Goal: Register for event/course

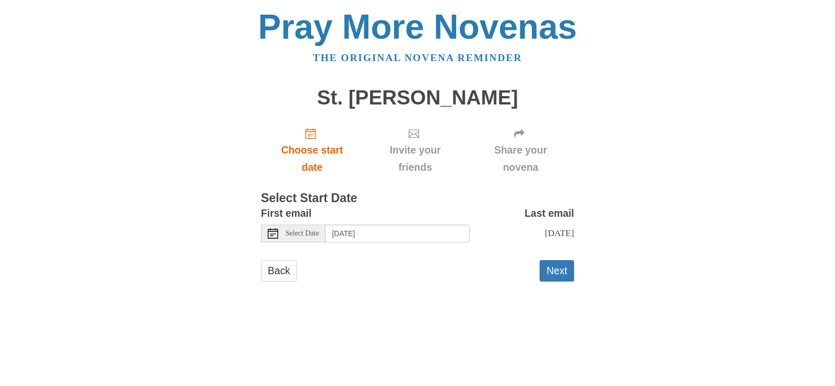
click at [310, 234] on span "Select Date" at bounding box center [301, 233] width 33 height 7
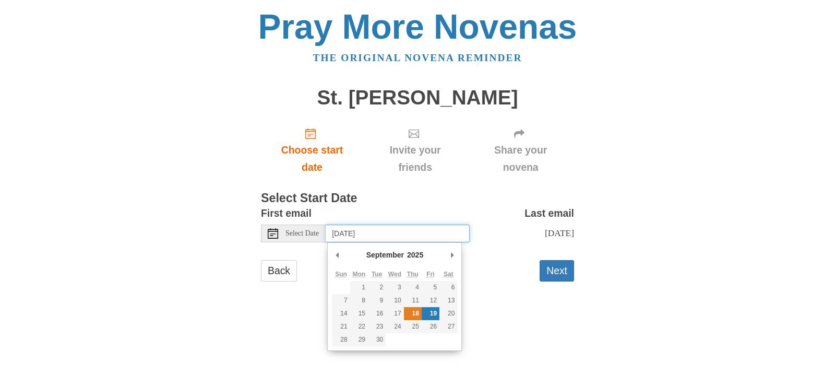
type input "Thursday, September 18th"
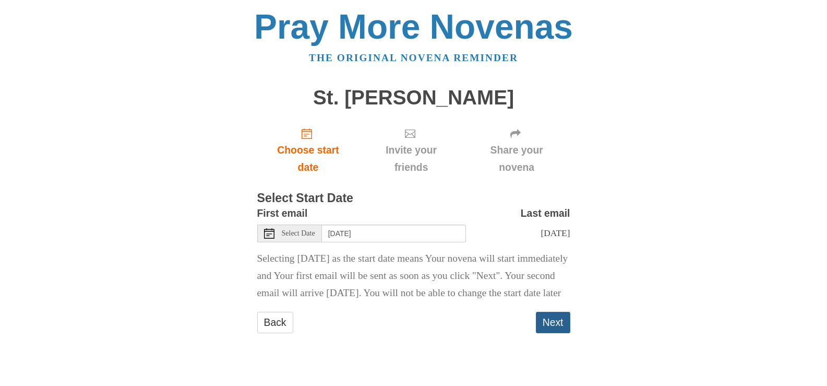
scroll to position [5, 0]
click at [555, 333] on button "Next" at bounding box center [553, 321] width 34 height 21
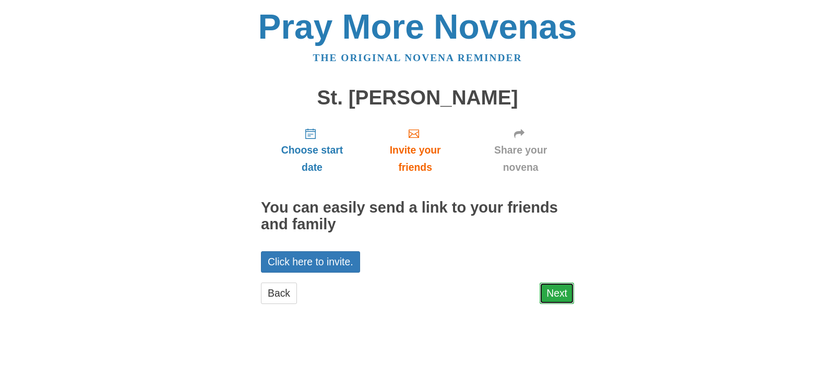
click at [554, 296] on link "Next" at bounding box center [556, 292] width 34 height 21
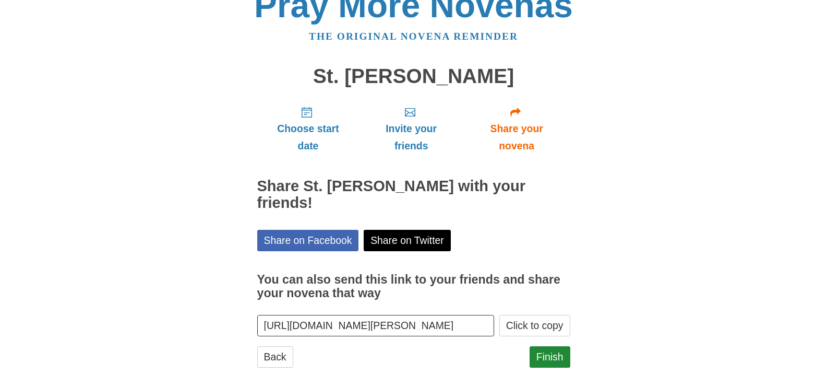
scroll to position [33, 0]
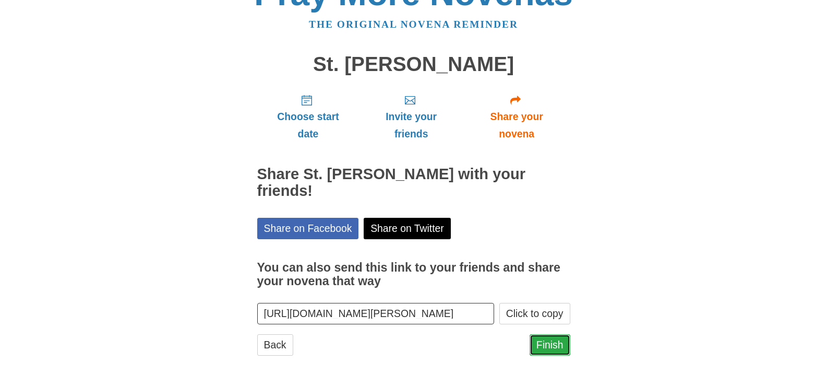
click at [554, 345] on link "Finish" at bounding box center [550, 344] width 41 height 21
